Goal: Task Accomplishment & Management: Complete application form

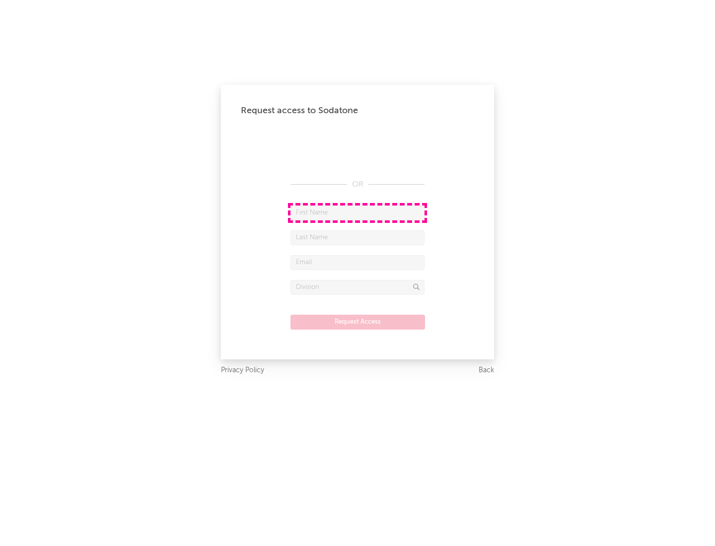
click at [357, 212] on input "text" at bounding box center [357, 212] width 134 height 15
type input "[PERSON_NAME]"
click at [357, 237] on input "text" at bounding box center [357, 237] width 134 height 15
type input "[PERSON_NAME]"
click at [357, 262] on input "text" at bounding box center [357, 262] width 134 height 15
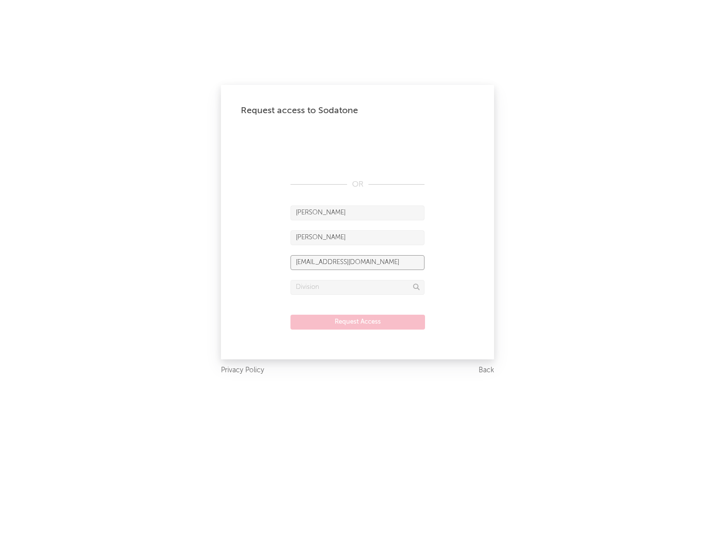
type input "[EMAIL_ADDRESS][DOMAIN_NAME]"
click at [357, 287] on input "text" at bounding box center [357, 287] width 134 height 15
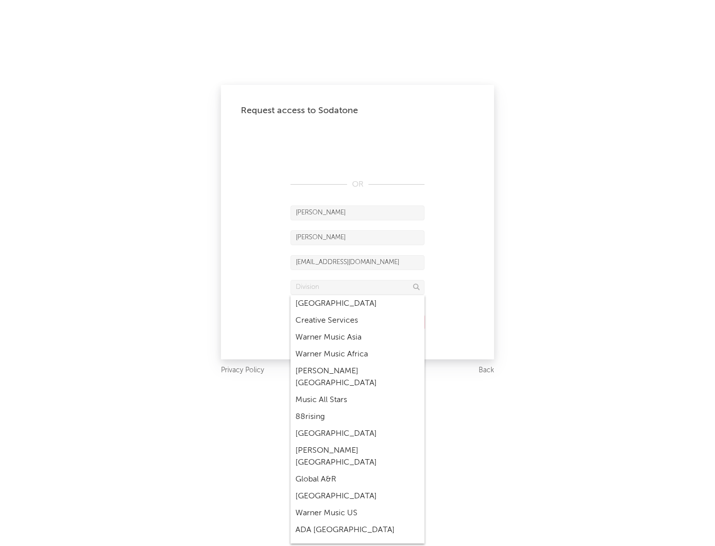
click at [357, 392] on div "Music All Stars" at bounding box center [357, 400] width 134 height 17
type input "Music All Stars"
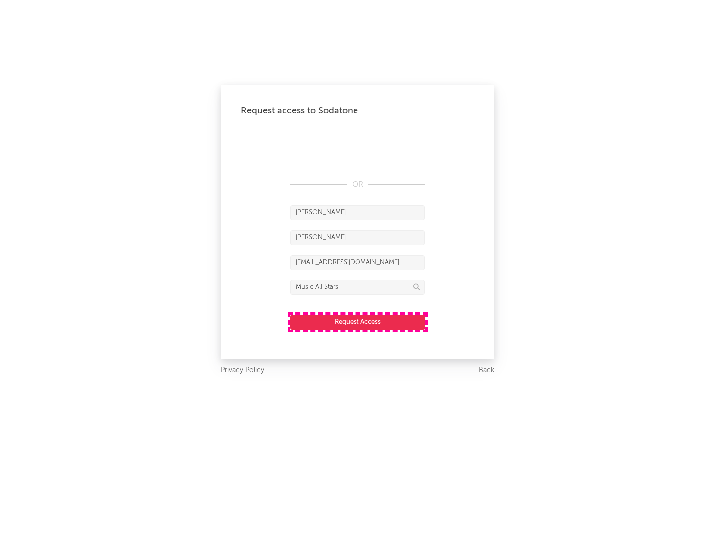
click at [357, 322] on button "Request Access" at bounding box center [357, 322] width 135 height 15
